Goal: Task Accomplishment & Management: Use online tool/utility

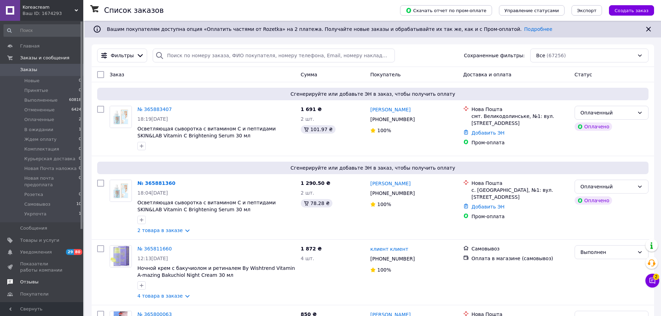
click at [36, 237] on link "Товары и услуги" at bounding box center [42, 240] width 85 height 12
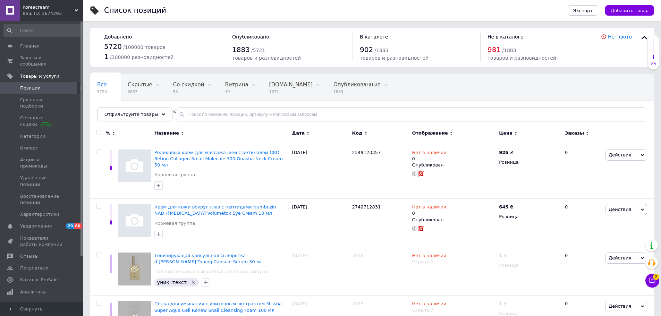
drag, startPoint x: 592, startPoint y: 9, endPoint x: 584, endPoint y: 23, distance: 15.8
click at [592, 10] on span "Экспорт" at bounding box center [582, 10] width 19 height 5
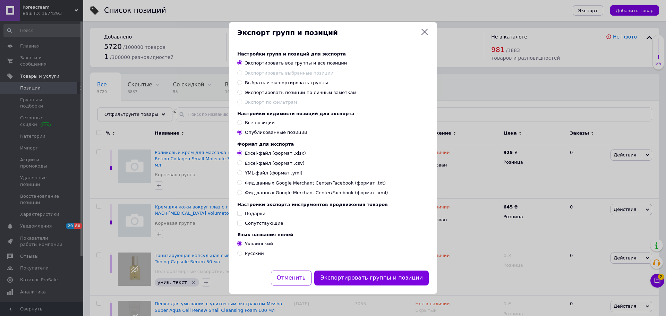
drag, startPoint x: 276, startPoint y: 173, endPoint x: 271, endPoint y: 187, distance: 14.8
click at [276, 173] on span "YML-файл (формат .yml)" at bounding box center [274, 173] width 58 height 6
click at [242, 173] on input "YML-файл (формат .yml)" at bounding box center [239, 172] width 5 height 5
radio input "true"
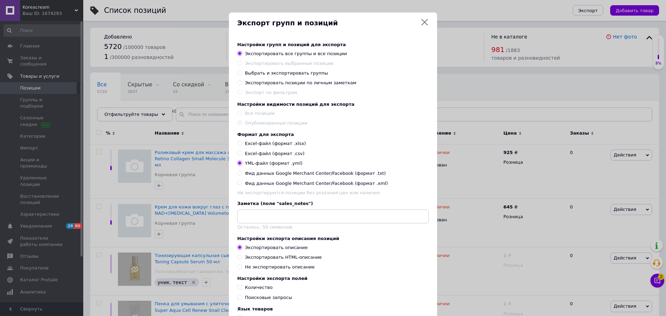
click at [257, 260] on div "Экспортировать HTML-описание" at bounding box center [283, 257] width 77 height 6
click at [242, 259] on input "Экспортировать HTML-описание" at bounding box center [239, 257] width 5 height 5
radio input "true"
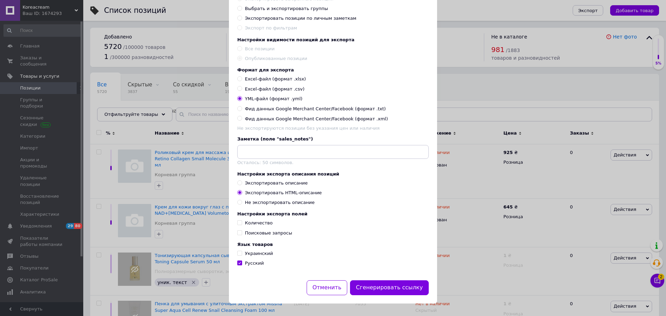
click at [251, 220] on span "Количество" at bounding box center [259, 222] width 28 height 5
click at [242, 220] on input "Количество" at bounding box center [239, 222] width 5 height 5
checkbox input "true"
click at [264, 256] on div "Язык товаров Украинский Русский" at bounding box center [332, 254] width 191 height 25
click at [402, 289] on button "Сгенерировать ссылку" at bounding box center [389, 287] width 79 height 15
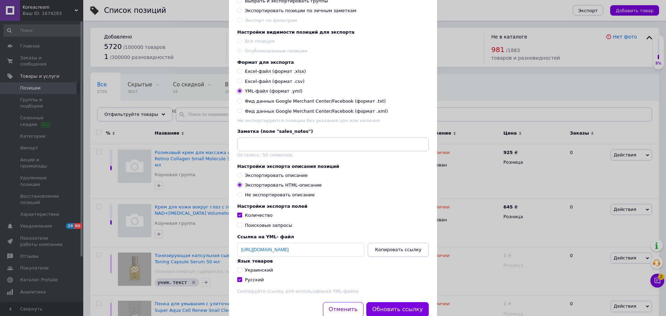
drag, startPoint x: 401, startPoint y: 254, endPoint x: 389, endPoint y: 257, distance: 12.3
click at [397, 254] on button "Копировать ссылку" at bounding box center [398, 250] width 61 height 14
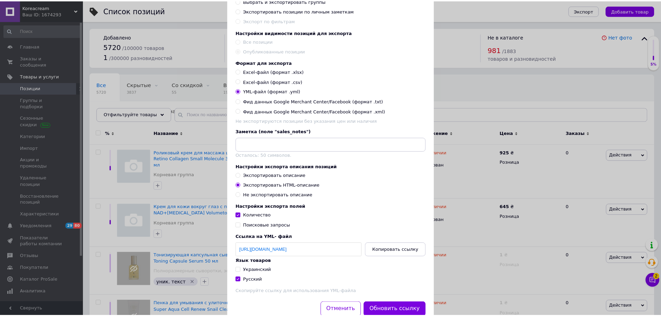
scroll to position [0, 0]
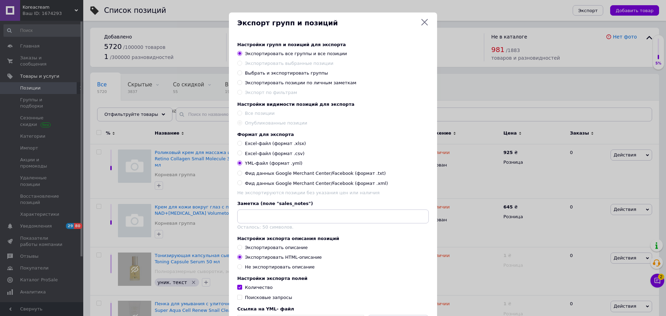
click at [424, 22] on icon at bounding box center [424, 22] width 8 height 8
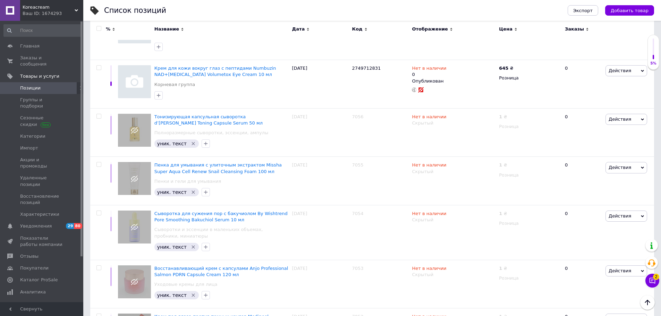
scroll to position [277, 0]
